Goal: Consume media (video, audio)

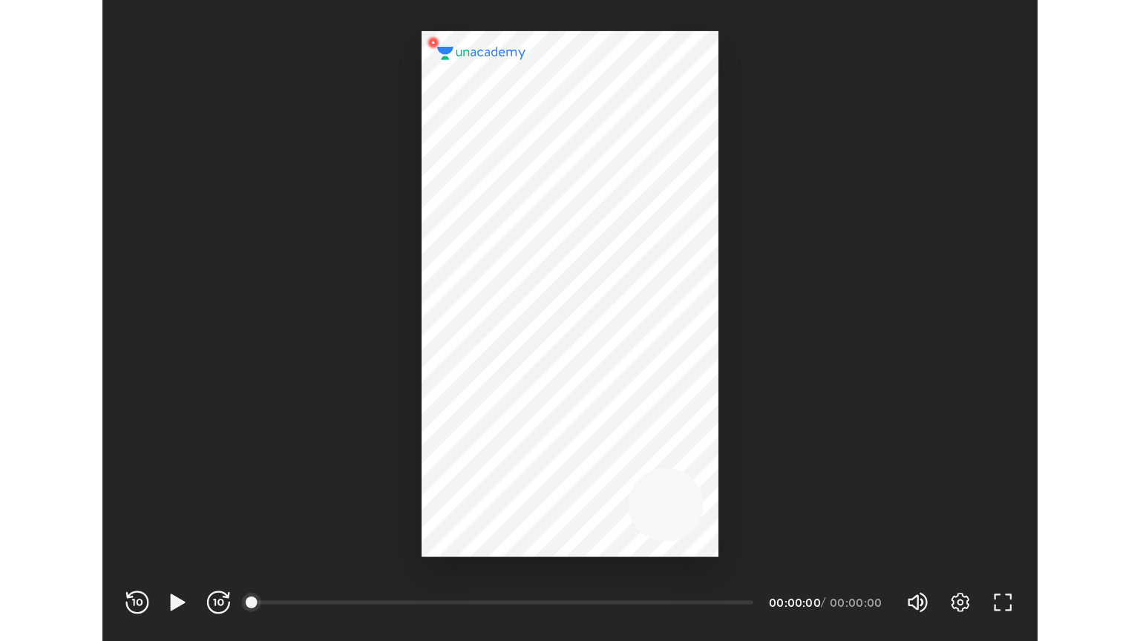
scroll to position [492, 718]
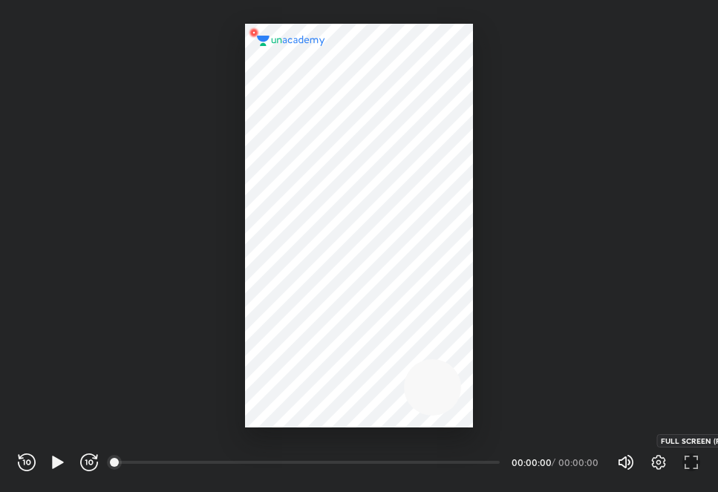
click at [689, 456] on icon "button" at bounding box center [686, 458] width 5 height 4
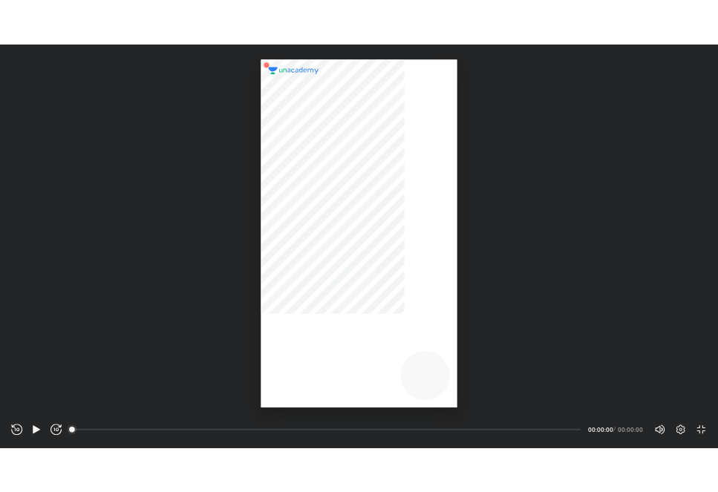
scroll to position [641, 1140]
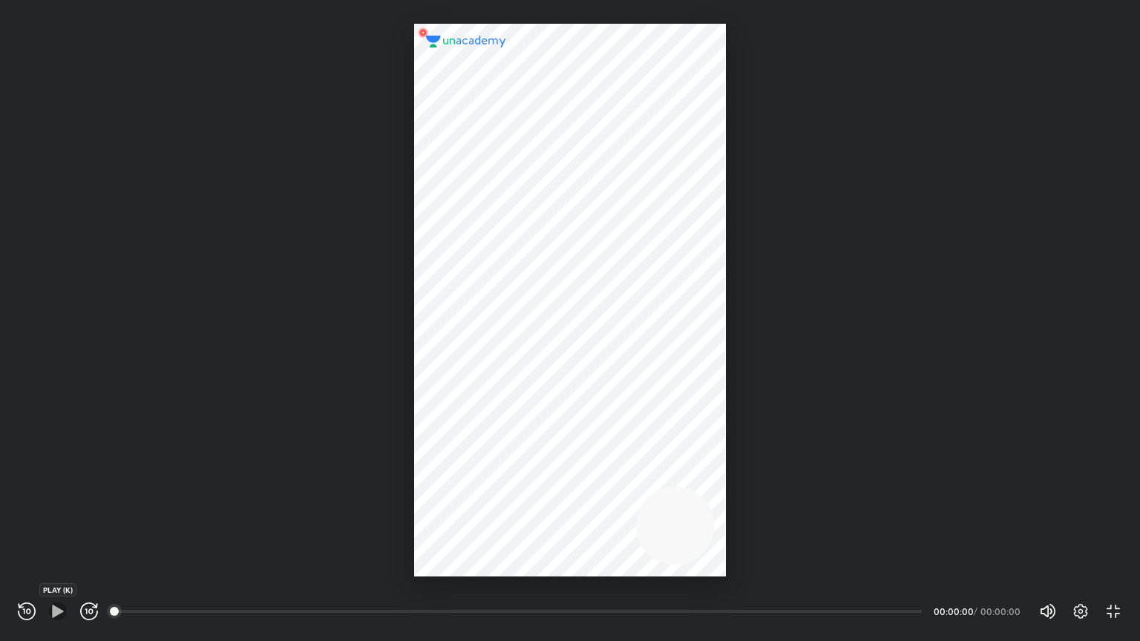
click at [56, 491] on icon "button" at bounding box center [57, 611] width 11 height 13
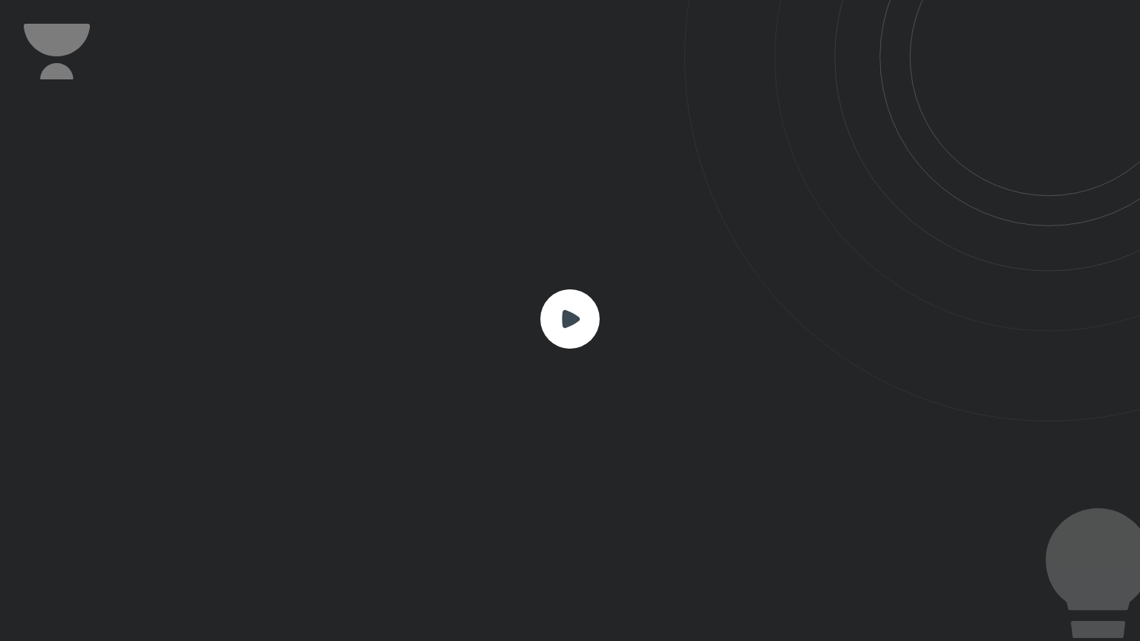
click at [583, 318] on rect at bounding box center [569, 318] width 59 height 59
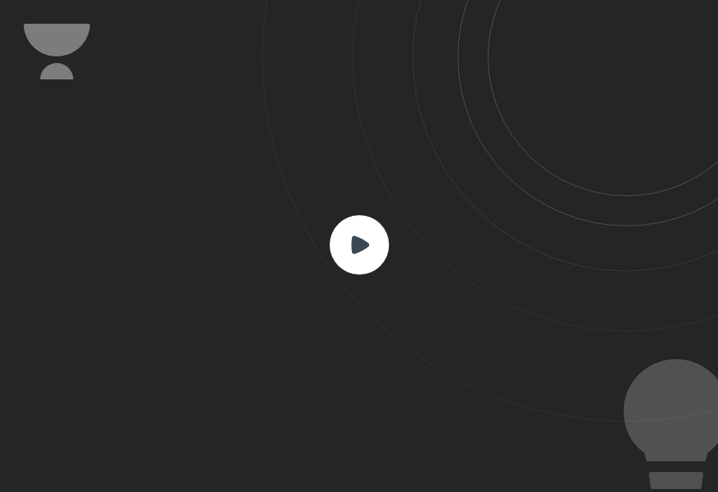
scroll to position [492, 718]
click at [372, 253] on rect at bounding box center [358, 244] width 59 height 59
click at [347, 254] on rect at bounding box center [358, 244] width 59 height 59
click at [338, 56] on icon at bounding box center [490, 210] width 456 height 421
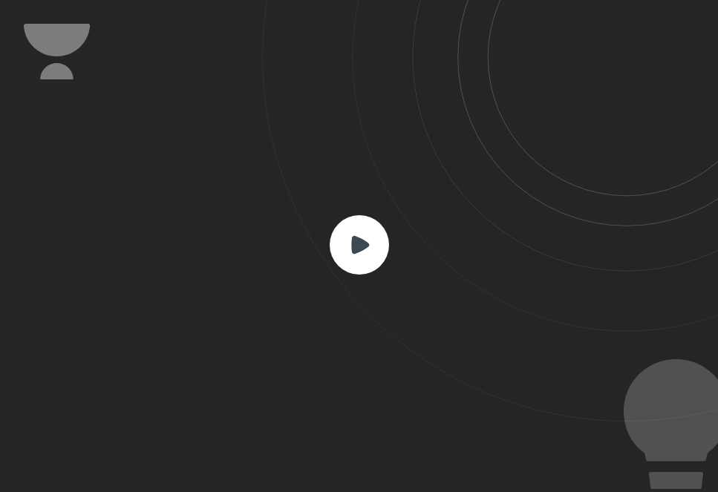
drag, startPoint x: 349, startPoint y: 254, endPoint x: 424, endPoint y: 202, distance: 91.2
click at [424, 202] on div at bounding box center [359, 246] width 718 height 492
click at [358, 257] on rect at bounding box center [358, 244] width 59 height 59
